Goal: Find specific page/section: Find specific page/section

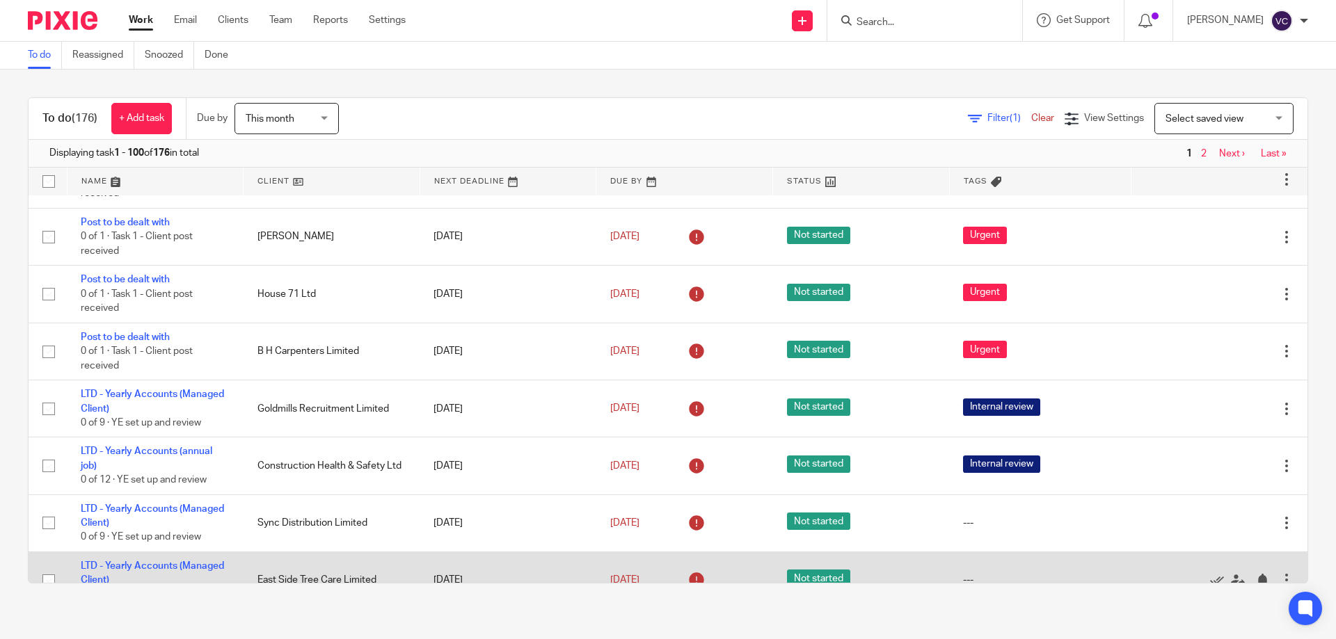
scroll to position [487, 0]
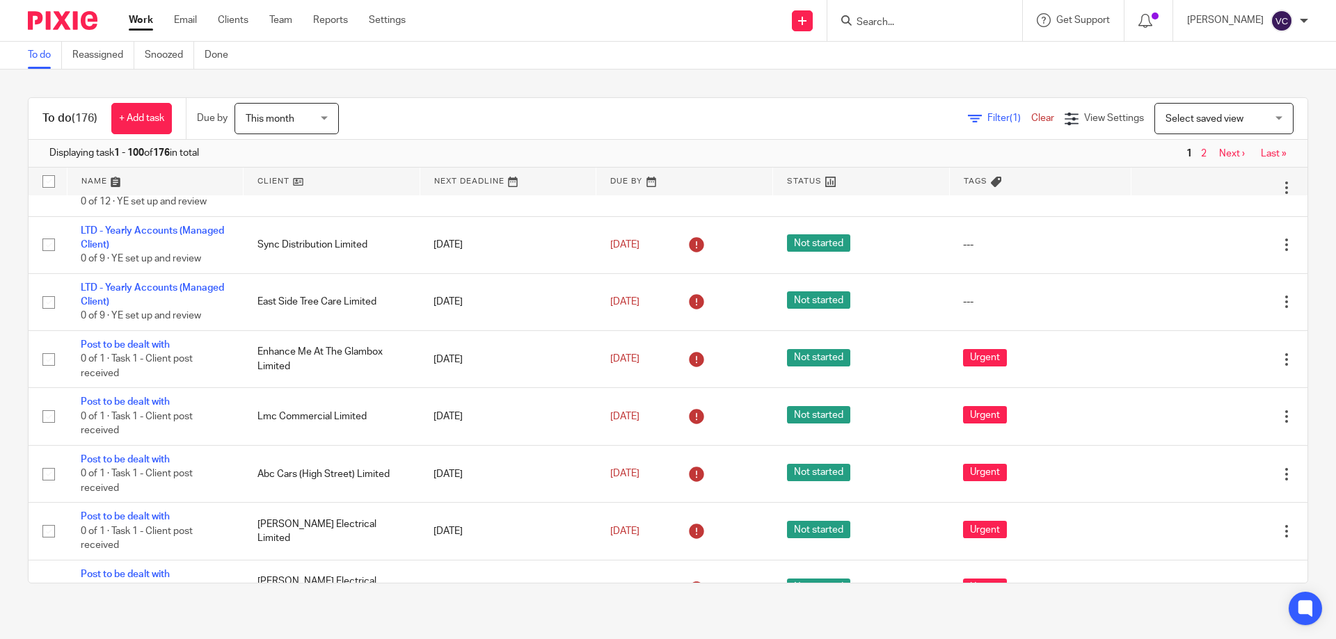
click at [960, 18] on input "Search" at bounding box center [917, 23] width 125 height 13
click at [909, 17] on input "Search" at bounding box center [917, 23] width 125 height 13
click at [905, 3] on div at bounding box center [924, 20] width 195 height 41
click at [906, 8] on div at bounding box center [924, 20] width 195 height 41
click at [904, 12] on form at bounding box center [929, 20] width 148 height 17
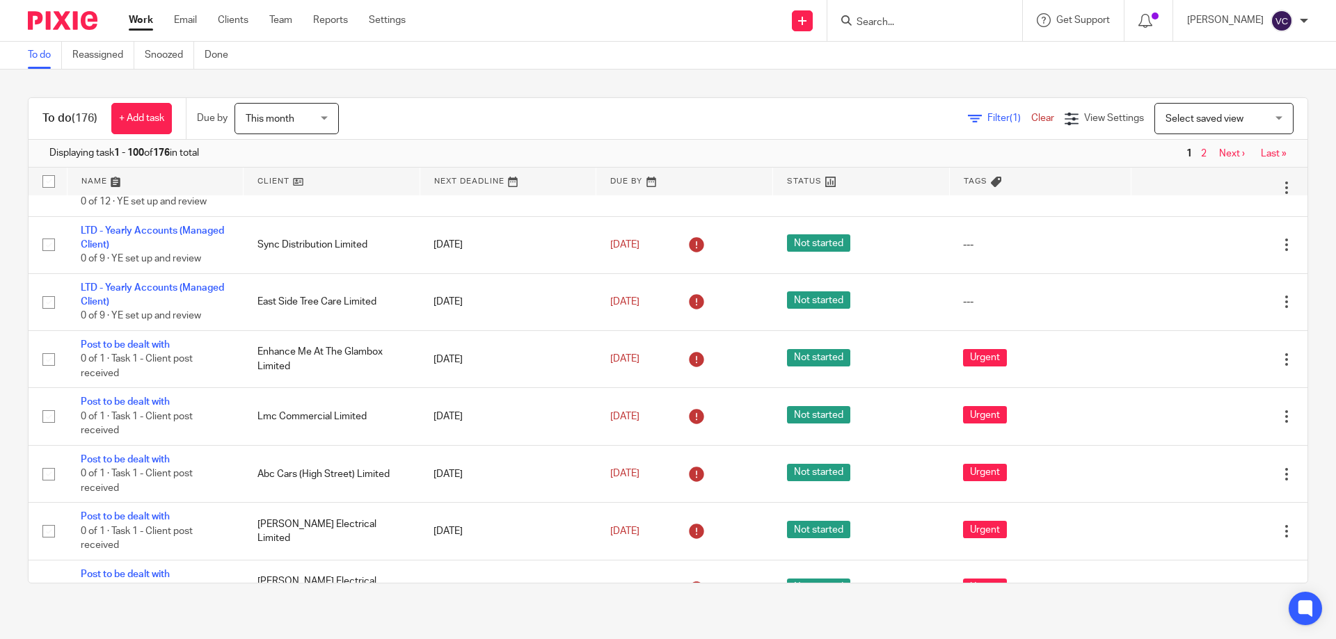
click at [896, 19] on input "Search" at bounding box center [917, 23] width 125 height 13
type input "l"
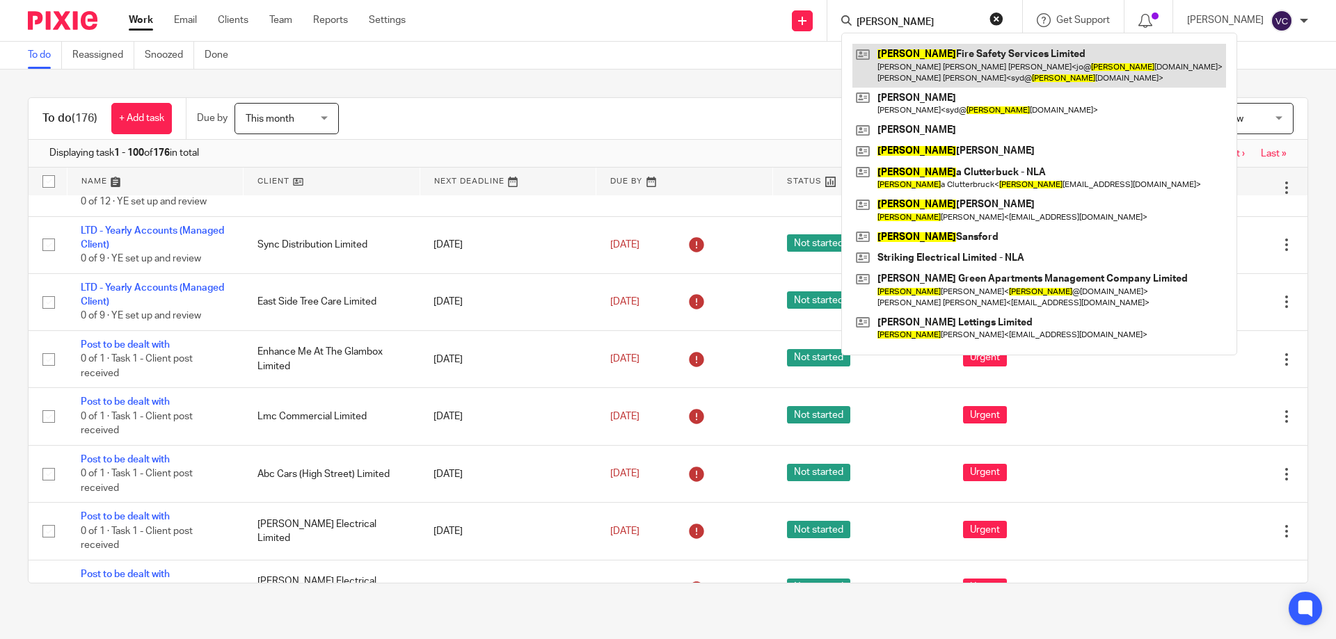
type input "[PERSON_NAME]"
click at [932, 61] on link at bounding box center [1039, 65] width 374 height 43
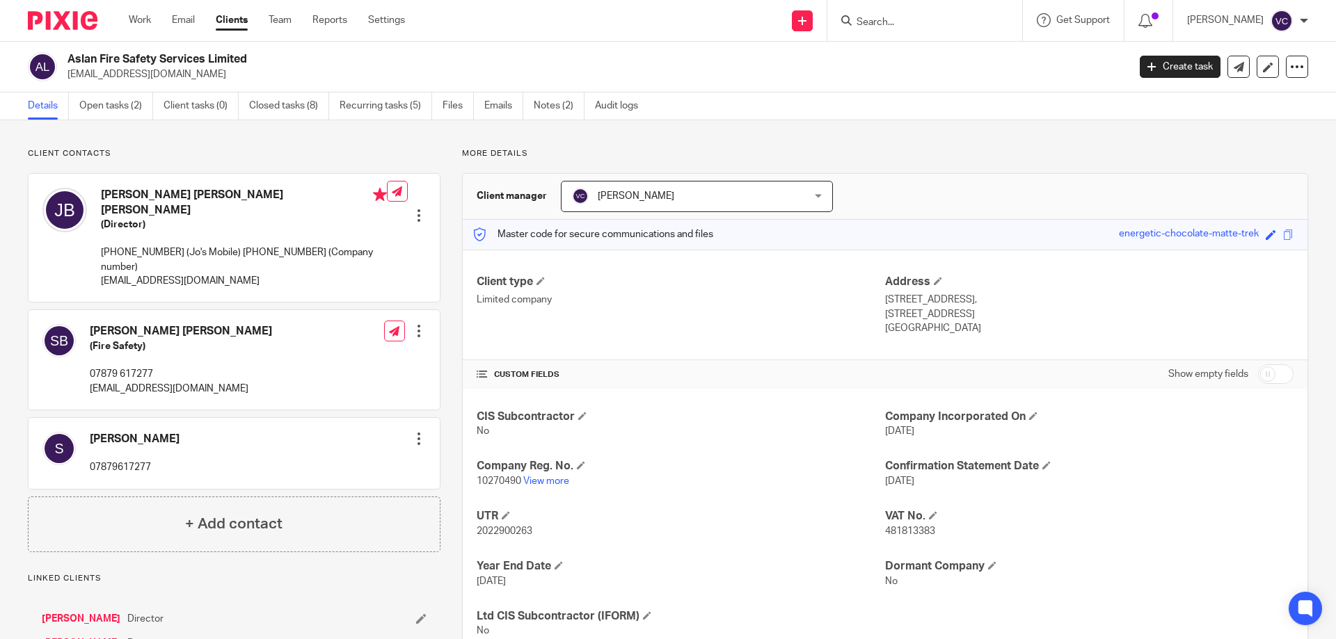
click at [439, 104] on ul "Details Open tasks (2) Client tasks (0) Closed tasks (8) Recurring tasks (5) Fi…" at bounding box center [343, 106] width 631 height 27
click at [451, 109] on link "Files" at bounding box center [458, 106] width 31 height 27
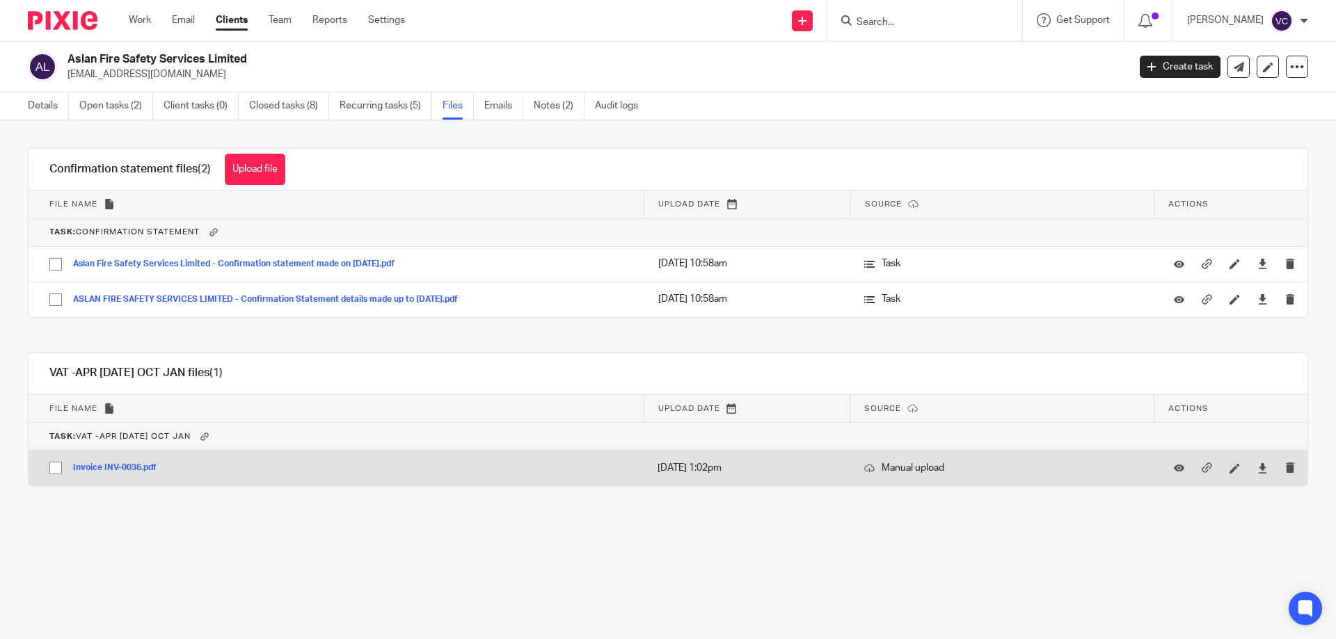
click at [120, 466] on button "Invoice INV-0036.pdf" at bounding box center [120, 468] width 94 height 10
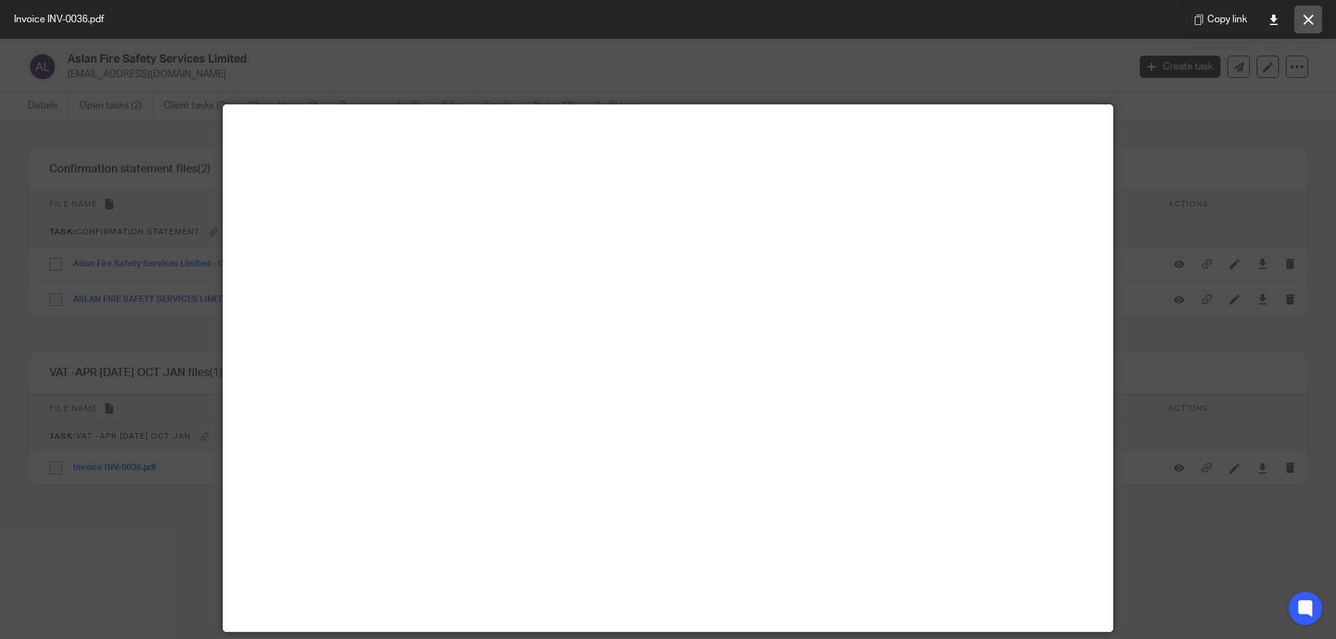
click at [1307, 23] on icon at bounding box center [1308, 20] width 10 height 10
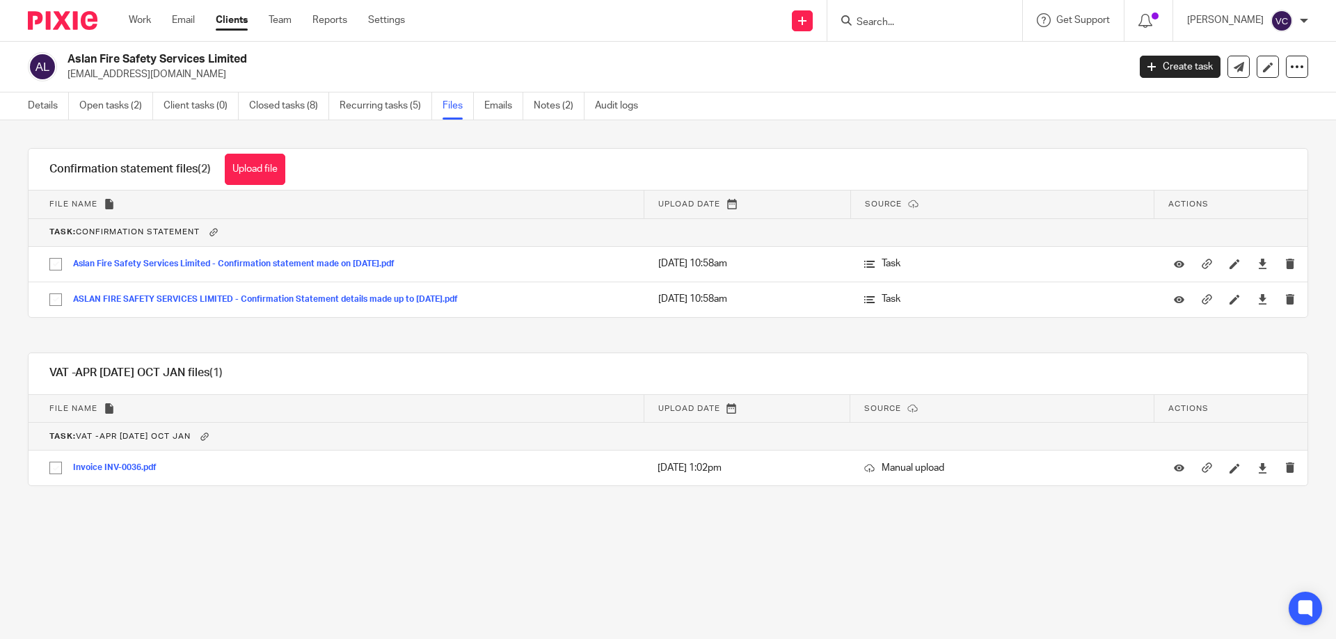
drag, startPoint x: 1200, startPoint y: 586, endPoint x: 1304, endPoint y: 583, distance: 103.7
click at [1202, 584] on main "Aslan Fire Safety Services Limited jo@aslanfire.co.uk Create task Update from C…" at bounding box center [668, 319] width 1336 height 639
